Goal: Information Seeking & Learning: Find specific fact

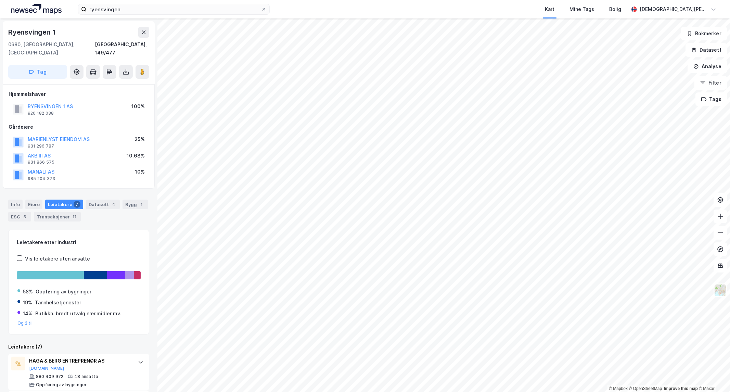
scroll to position [38, 0]
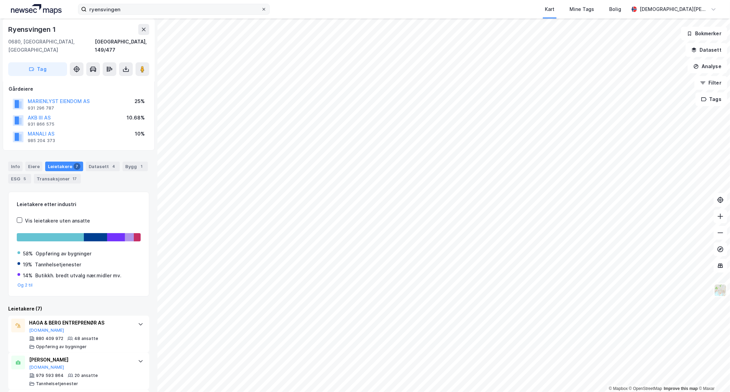
click at [265, 8] on icon at bounding box center [264, 9] width 4 height 4
click at [261, 8] on input "ryensvingen" at bounding box center [174, 9] width 175 height 10
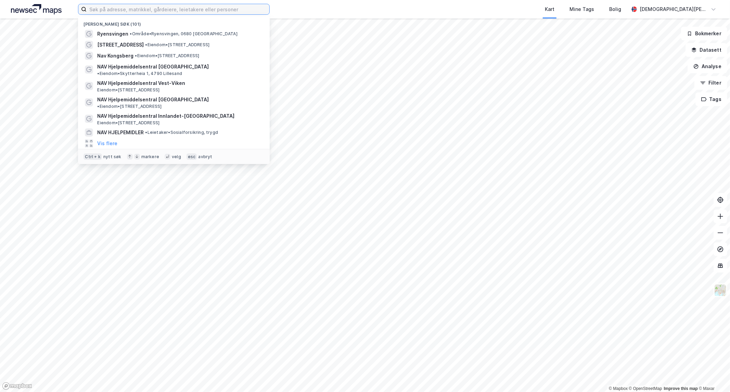
click at [208, 8] on input at bounding box center [178, 9] width 183 height 10
paste input "[STREET_ADDRESS]"
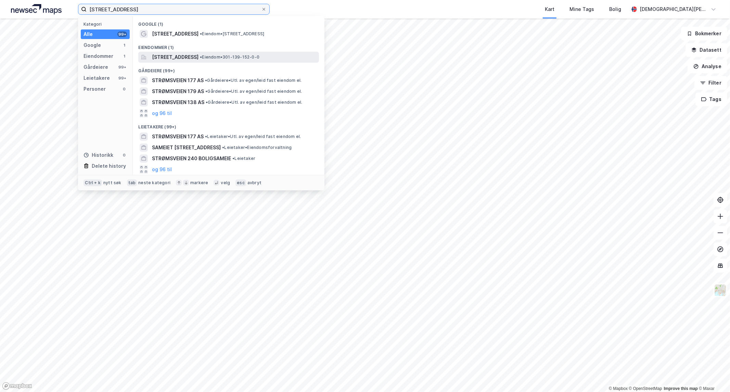
type input "[STREET_ADDRESS]"
click at [198, 54] on span "[STREET_ADDRESS]" at bounding box center [175, 57] width 47 height 8
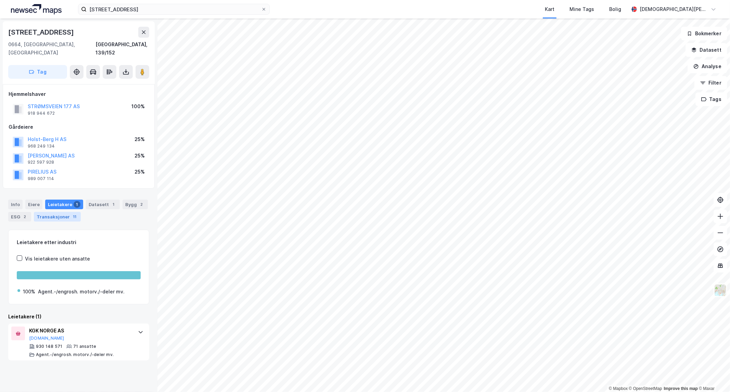
click at [61, 212] on div "Transaksjoner 11" at bounding box center [57, 217] width 47 height 10
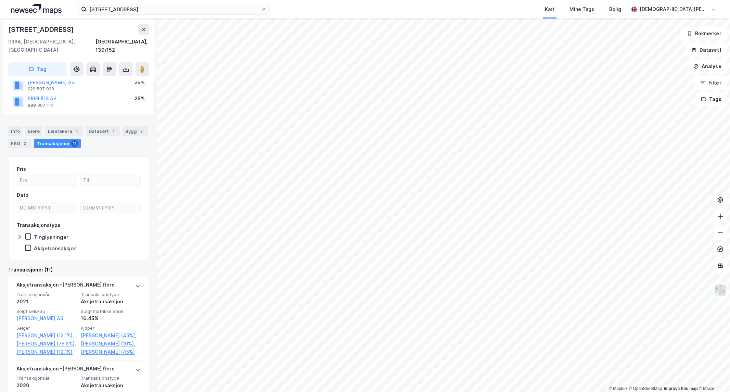
scroll to position [76, 0]
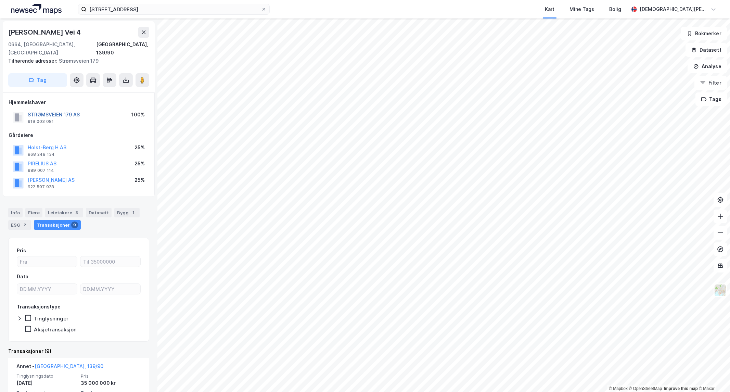
click at [0, 0] on button "STRØMSVEIEN 179 AS" at bounding box center [0, 0] width 0 height 0
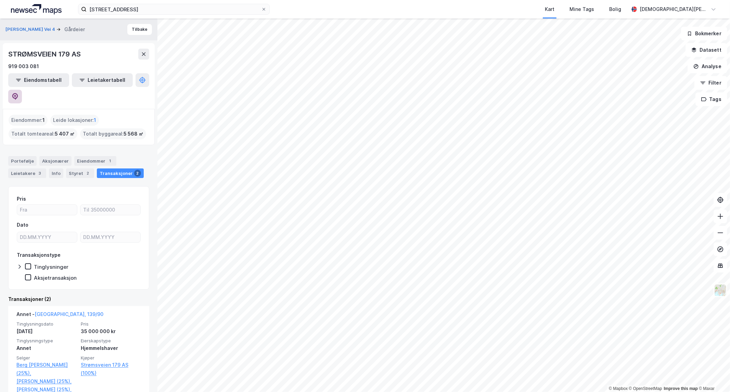
click at [18, 93] on icon at bounding box center [15, 96] width 6 height 7
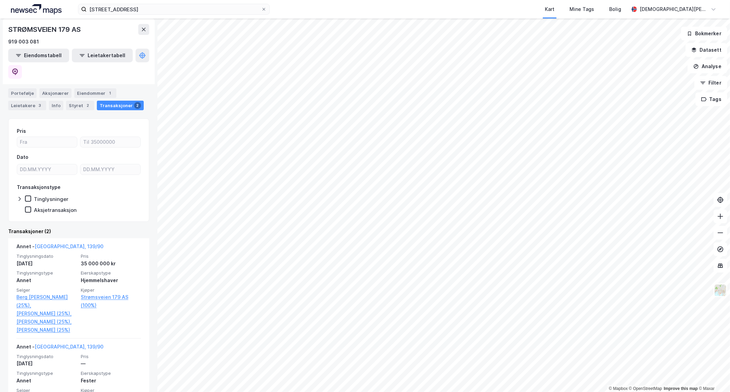
scroll to position [76, 0]
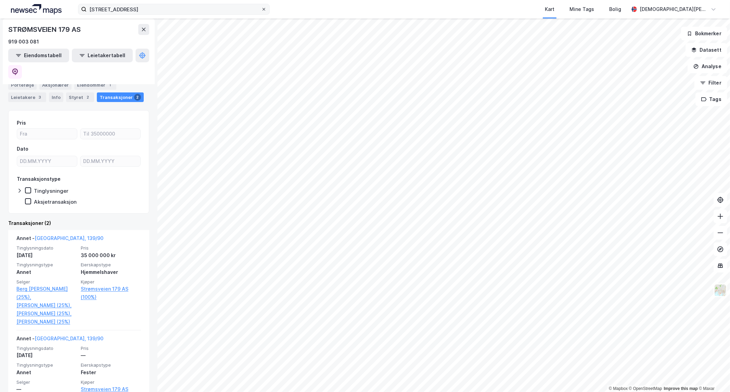
click at [265, 10] on icon at bounding box center [264, 9] width 4 height 4
click at [261, 10] on input "[STREET_ADDRESS]" at bounding box center [174, 9] width 175 height 10
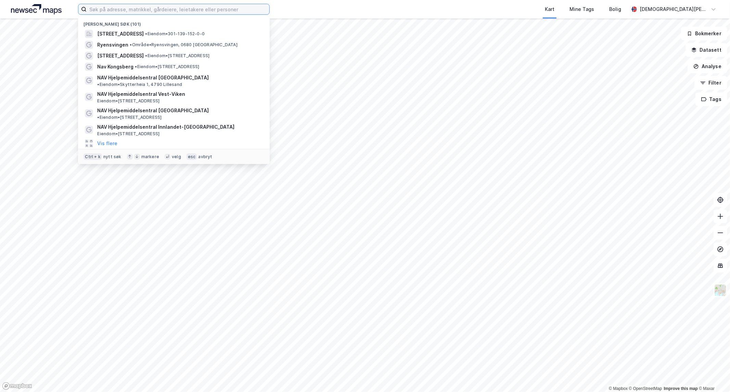
click at [223, 11] on input at bounding box center [178, 9] width 183 height 10
paste input "[PERSON_NAME]"
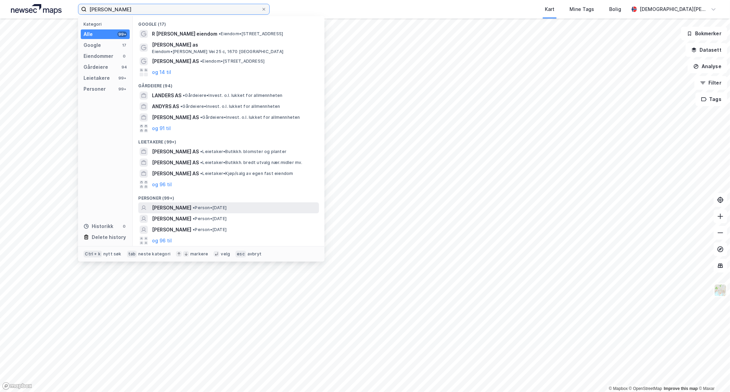
type input "[PERSON_NAME]"
click at [191, 207] on span "[PERSON_NAME]" at bounding box center [171, 208] width 39 height 8
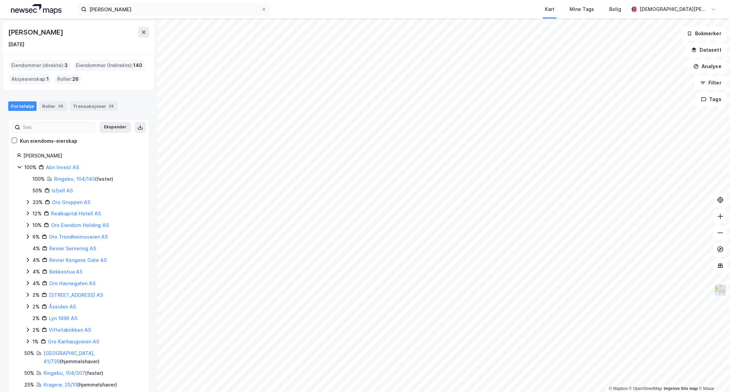
scroll to position [5, 0]
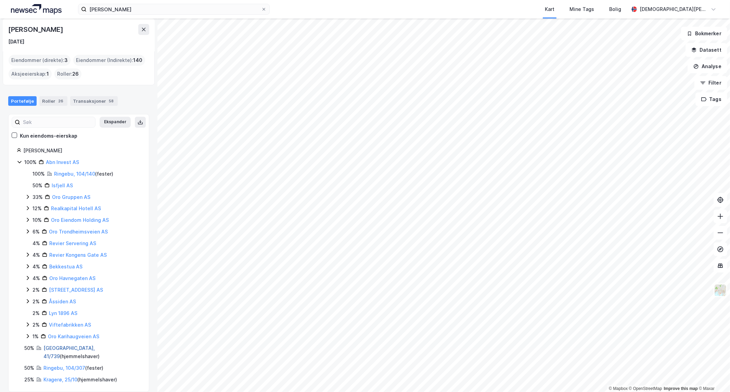
click at [67, 349] on link "[GEOGRAPHIC_DATA], 41/739" at bounding box center [68, 352] width 51 height 14
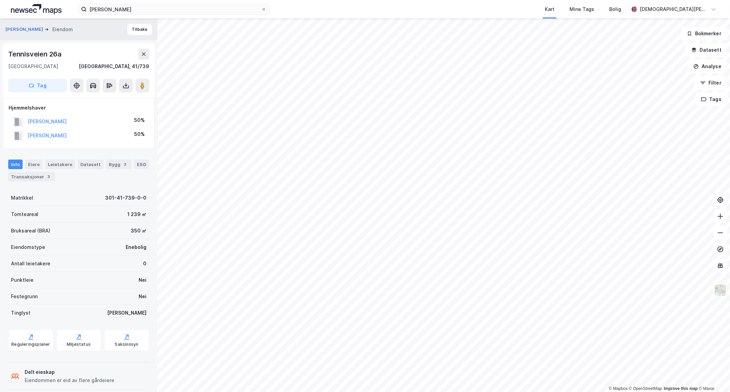
scroll to position [9, 0]
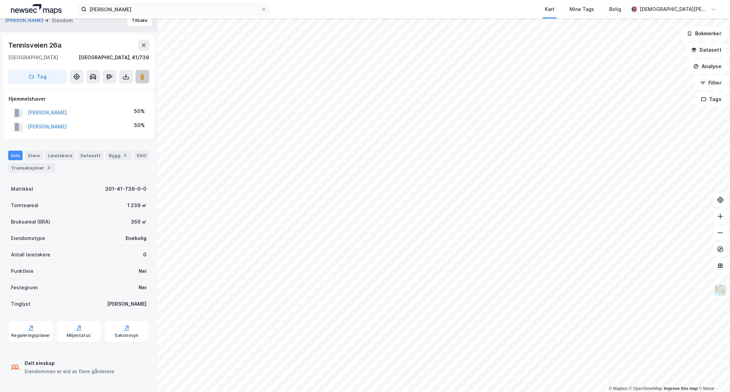
click at [148, 78] on button at bounding box center [143, 77] width 14 height 14
click at [35, 169] on div "Transaksjoner 3" at bounding box center [31, 168] width 47 height 10
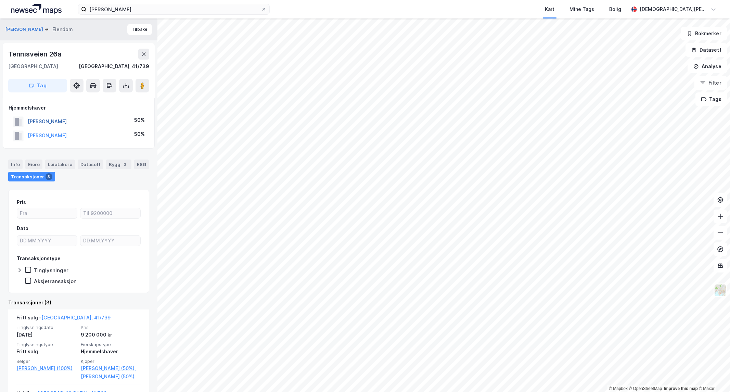
drag, startPoint x: 99, startPoint y: 118, endPoint x: 28, endPoint y: 119, distance: 70.2
click at [28, 119] on div "[PERSON_NAME] 50%" at bounding box center [79, 122] width 140 height 14
copy button "[PERSON_NAME]"
drag, startPoint x: 148, startPoint y: 132, endPoint x: 4, endPoint y: 109, distance: 145.7
click at [4, 109] on div "Hjemmelshaver [PERSON_NAME] 50% [PERSON_NAME] 50%" at bounding box center [79, 123] width 152 height 51
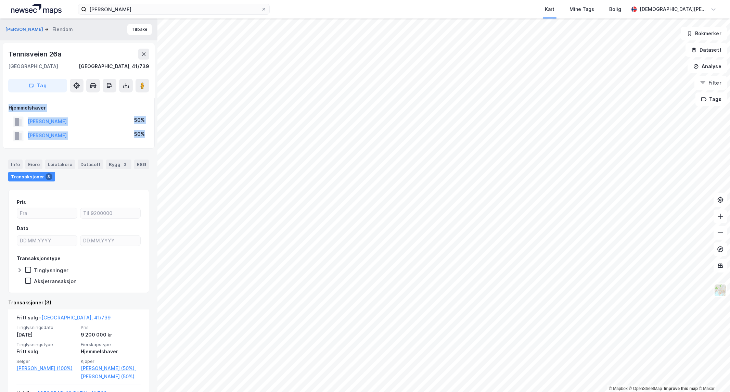
click at [5, 108] on div "Hjemmelshaver [PERSON_NAME] 50% [PERSON_NAME] 50%" at bounding box center [79, 123] width 152 height 51
drag, startPoint x: 9, startPoint y: 109, endPoint x: 144, endPoint y: 139, distance: 138.2
click at [144, 139] on div "Hjemmelshaver [PERSON_NAME] 50% [PERSON_NAME] 50%" at bounding box center [79, 123] width 152 height 51
click at [143, 136] on div "50%" at bounding box center [139, 134] width 11 height 8
click at [108, 168] on div "Bygg 3" at bounding box center [118, 165] width 25 height 10
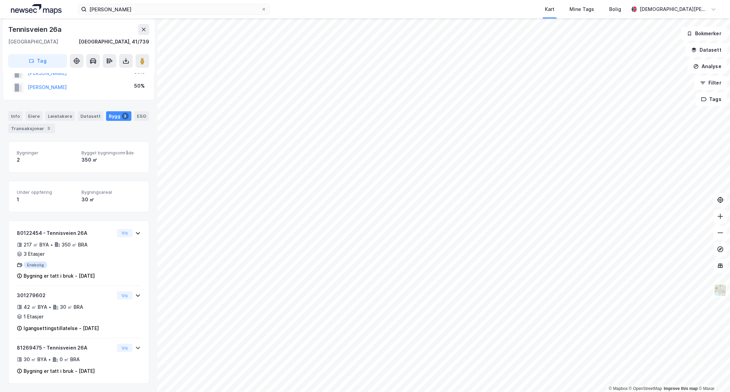
scroll to position [56, 0]
click at [127, 291] on button "Vis" at bounding box center [124, 295] width 15 height 8
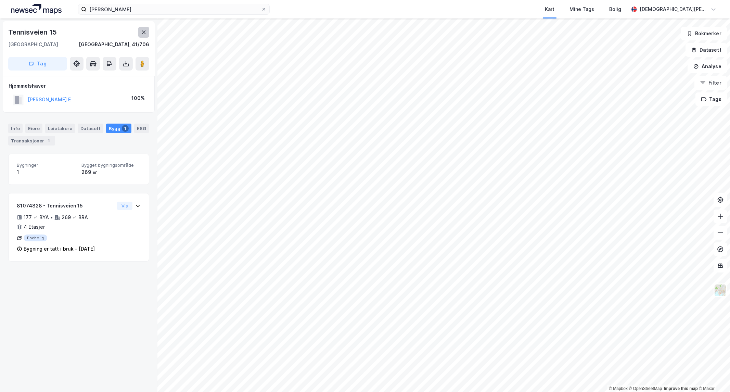
click at [142, 31] on icon at bounding box center [144, 31] width 4 height 3
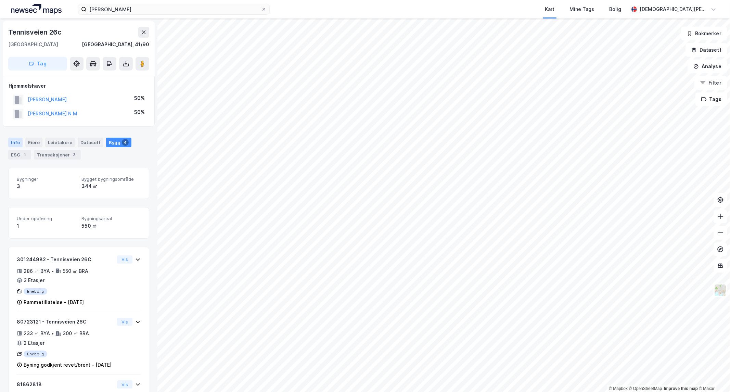
click at [18, 142] on div "Info" at bounding box center [15, 143] width 14 height 10
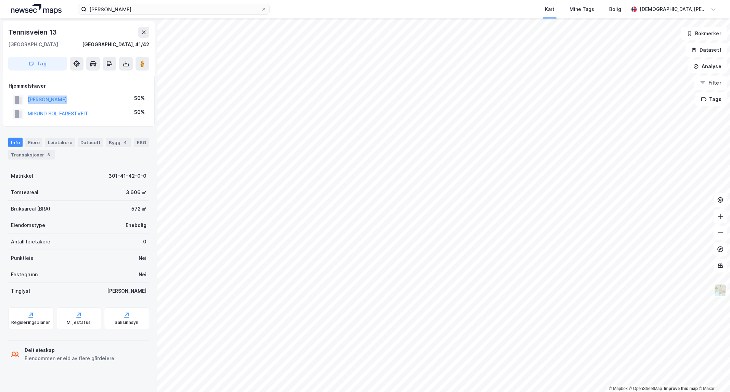
drag, startPoint x: 82, startPoint y: 96, endPoint x: 27, endPoint y: 99, distance: 55.5
click at [27, 99] on div "[PERSON_NAME] 50%" at bounding box center [79, 100] width 140 height 14
copy button "[PERSON_NAME]"
click at [46, 156] on div "3" at bounding box center [49, 154] width 7 height 7
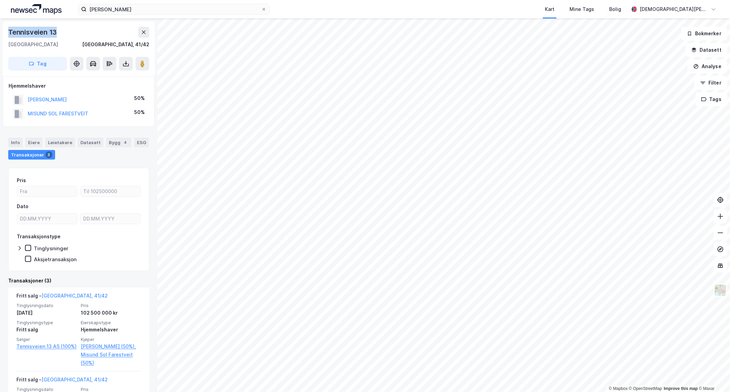
drag, startPoint x: 60, startPoint y: 32, endPoint x: 4, endPoint y: 32, distance: 55.1
click at [4, 32] on div "[STREET_ADDRESS]" at bounding box center [79, 48] width 152 height 55
copy div "Tennisveien 13"
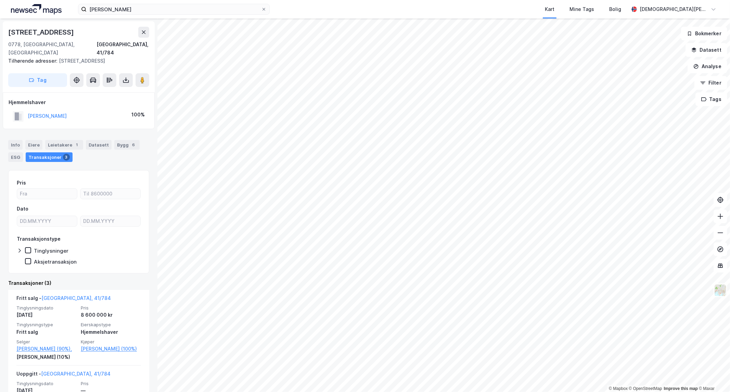
drag, startPoint x: 71, startPoint y: 32, endPoint x: 9, endPoint y: 35, distance: 61.7
click at [9, 35] on div "[STREET_ADDRESS]" at bounding box center [41, 32] width 67 height 11
copy div "[STREET_ADDRESS]"
click at [14, 140] on div "Info" at bounding box center [15, 145] width 14 height 10
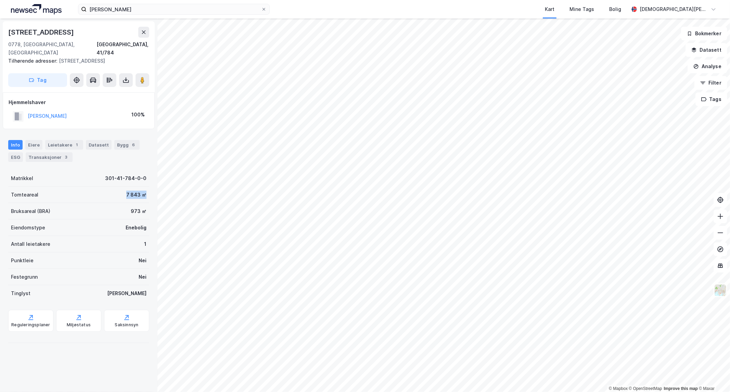
drag, startPoint x: 127, startPoint y: 186, endPoint x: 121, endPoint y: 186, distance: 6.5
click at [126, 191] on div "7 843 ㎡" at bounding box center [136, 195] width 20 height 8
click at [114, 187] on div "Tomteareal 7 843 ㎡" at bounding box center [78, 195] width 141 height 16
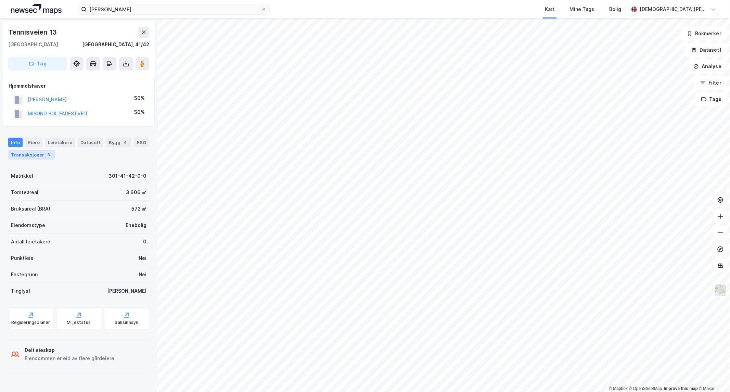
click at [39, 156] on div "Transaksjoner 3" at bounding box center [31, 155] width 47 height 10
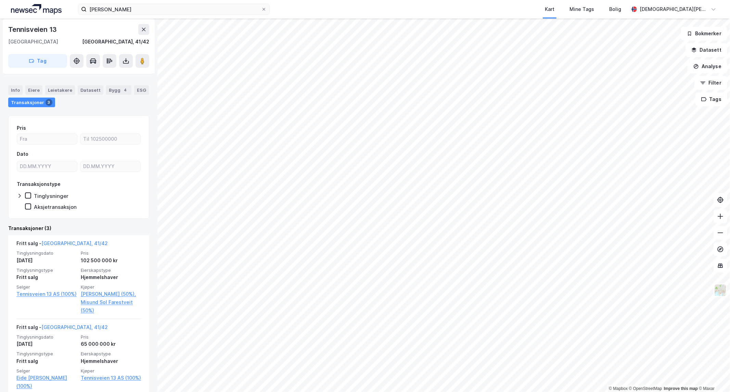
scroll to position [114, 0]
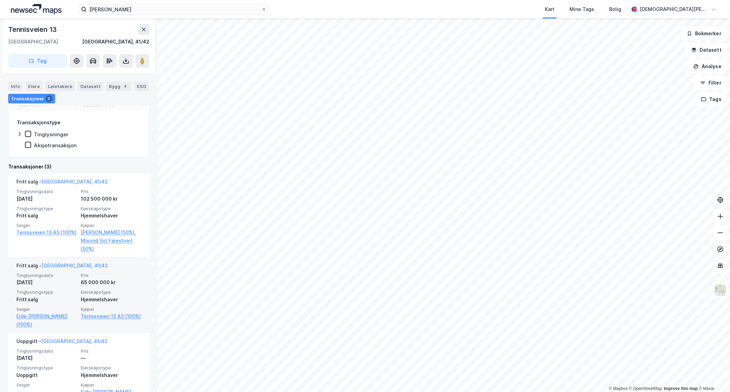
drag, startPoint x: 73, startPoint y: 285, endPoint x: 32, endPoint y: 285, distance: 40.4
click at [32, 285] on div "[DATE]" at bounding box center [46, 282] width 60 height 8
click at [142, 32] on icon at bounding box center [143, 29] width 5 height 5
